Goal: Information Seeking & Learning: Learn about a topic

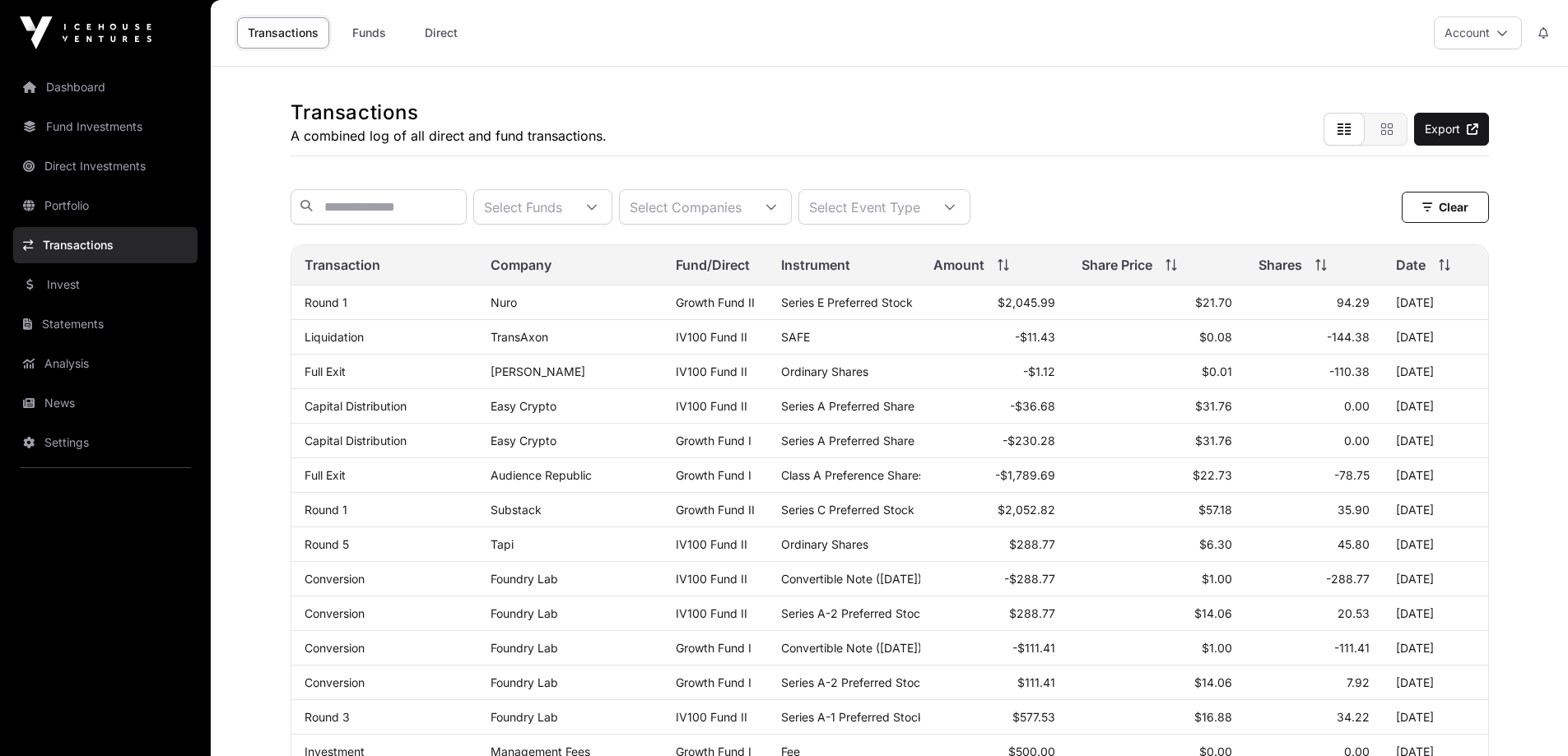
click at [79, 109] on link "Fund Investments" at bounding box center [105, 127] width 184 height 37
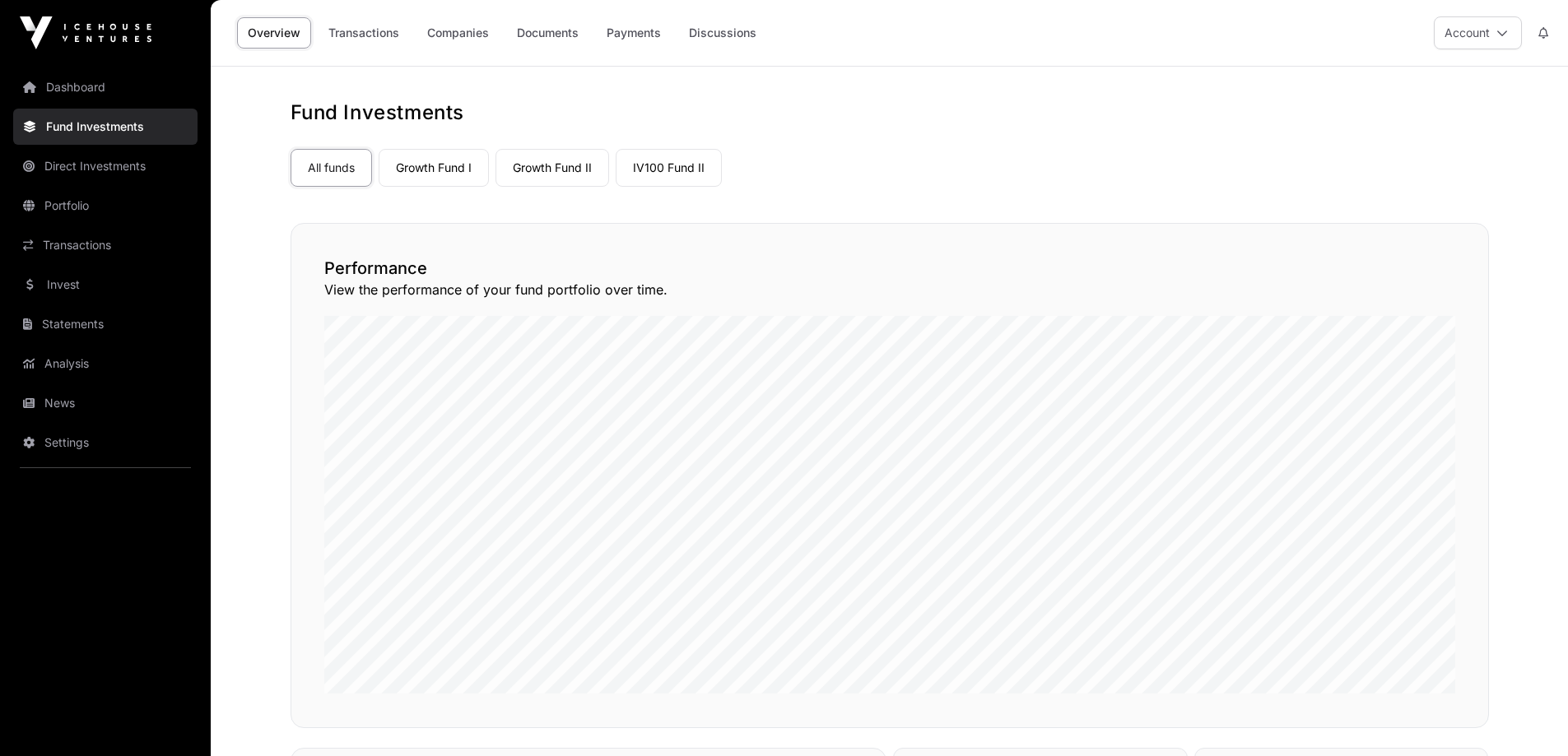
click at [438, 165] on link "Growth Fund I" at bounding box center [434, 168] width 111 height 37
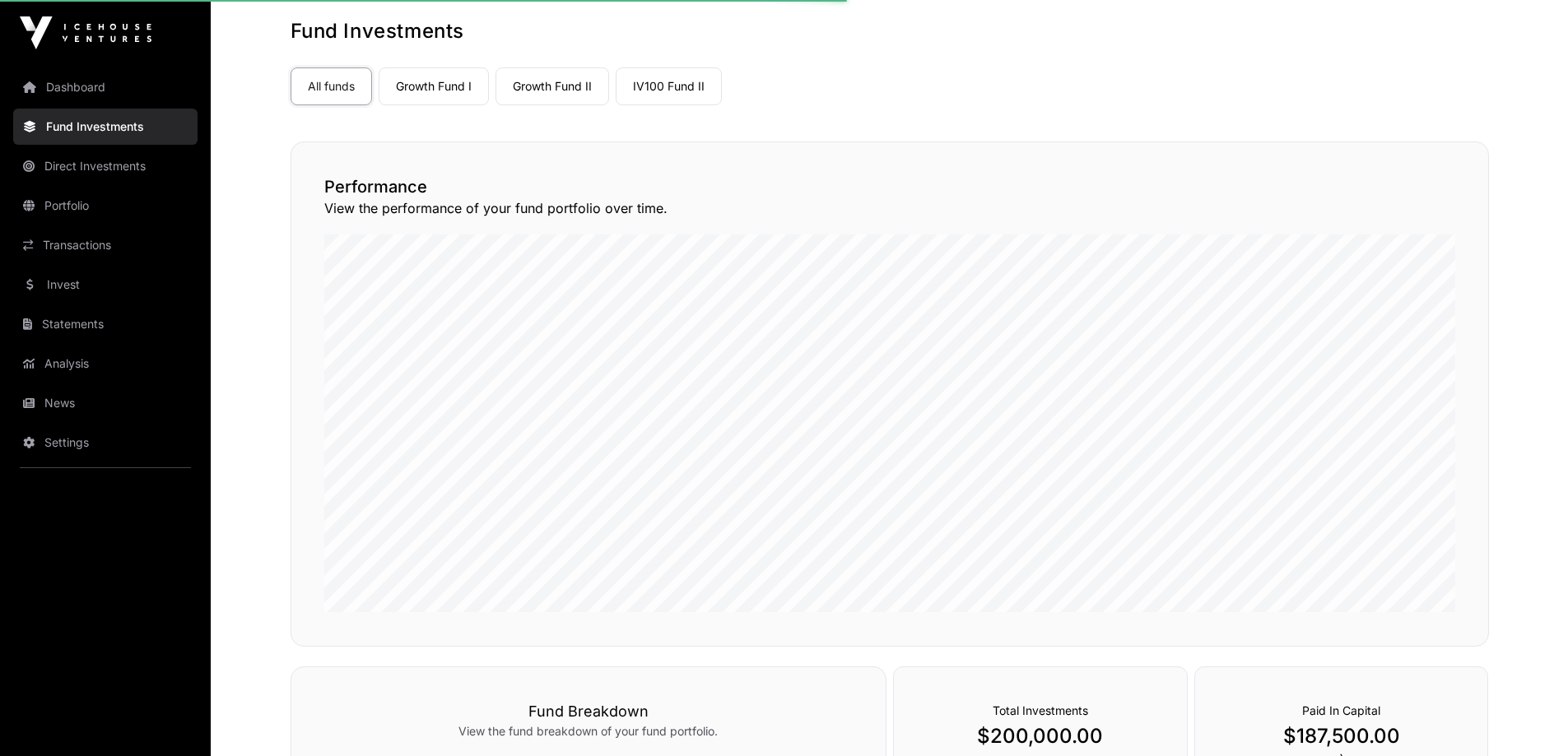
scroll to position [82, 0]
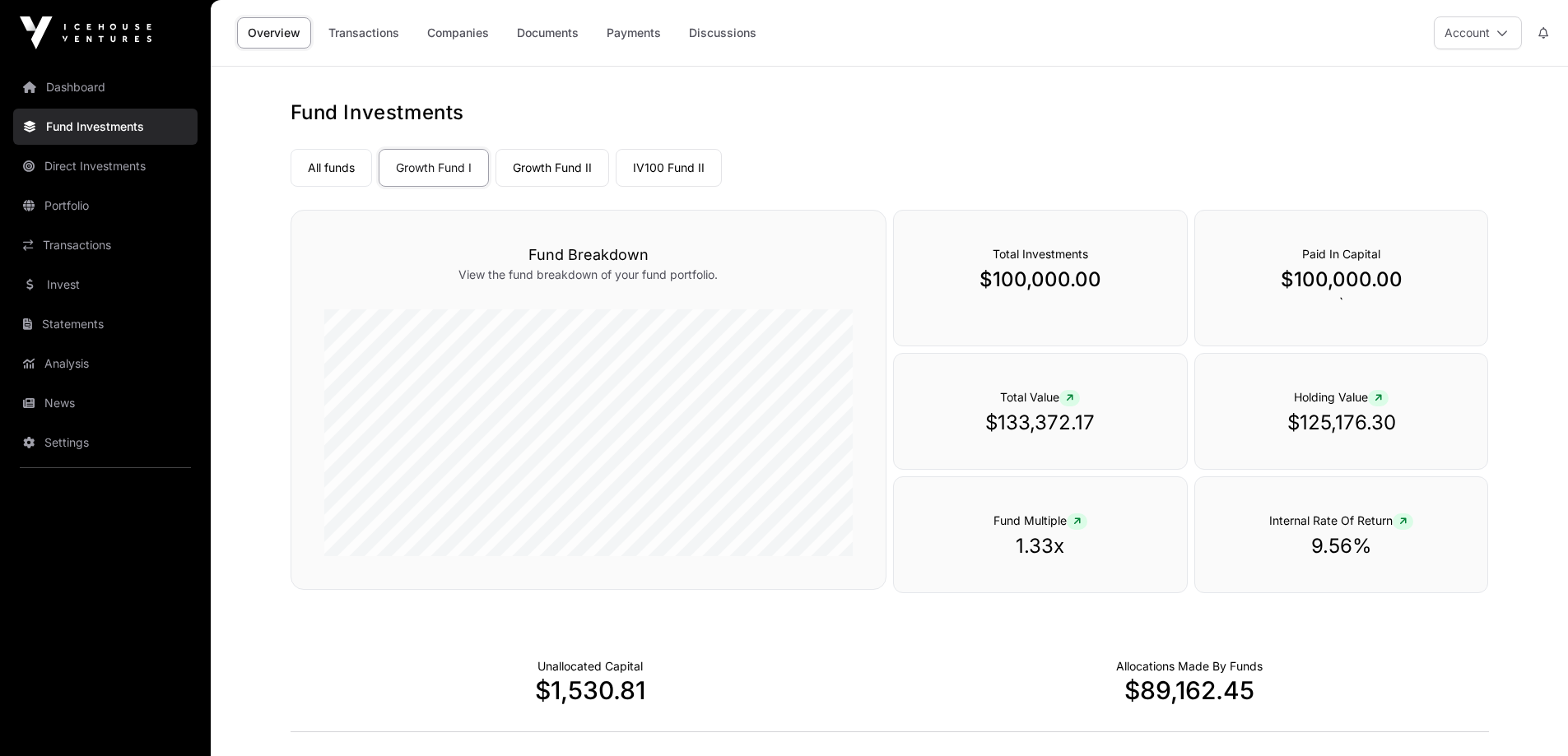
click at [555, 162] on link "Growth Fund II" at bounding box center [552, 168] width 113 height 37
click at [672, 163] on link "IV100 Fund II" at bounding box center [668, 168] width 106 height 37
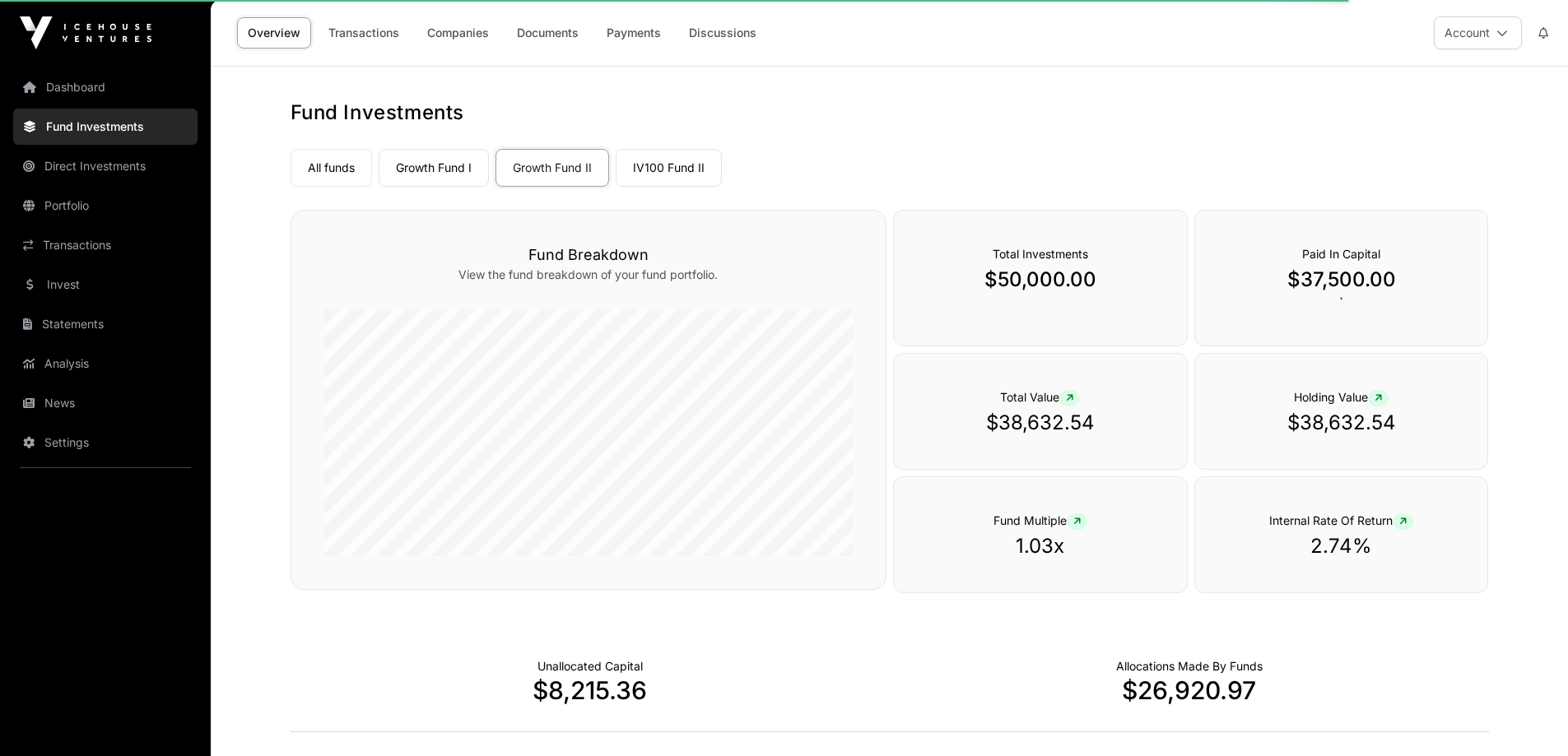
click at [660, 163] on link "IV100 Fund II" at bounding box center [668, 168] width 106 height 37
